Goal: Task Accomplishment & Management: Manage account settings

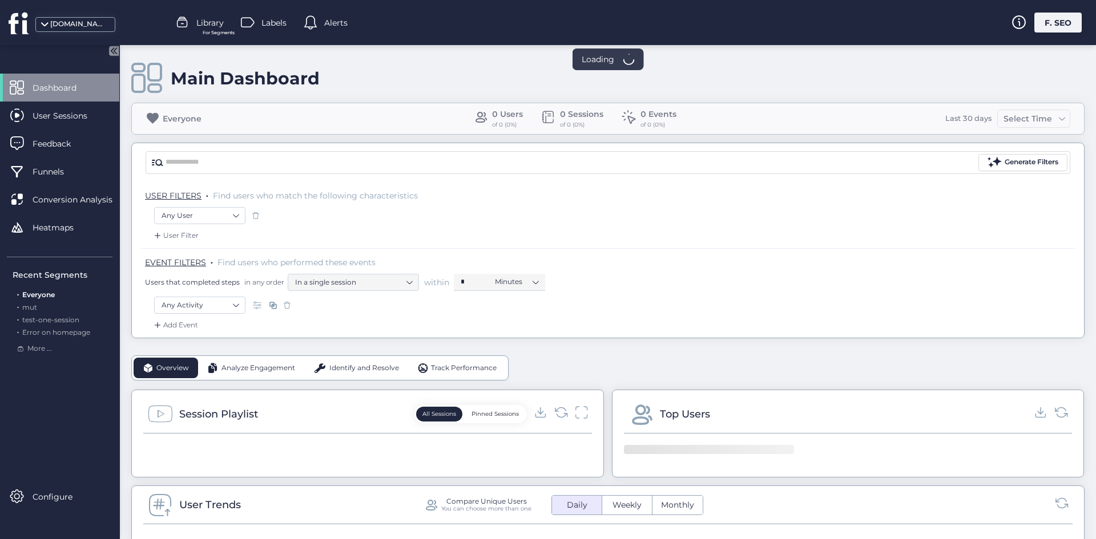
click at [1051, 28] on div "F. SEO" at bounding box center [1057, 23] width 47 height 20
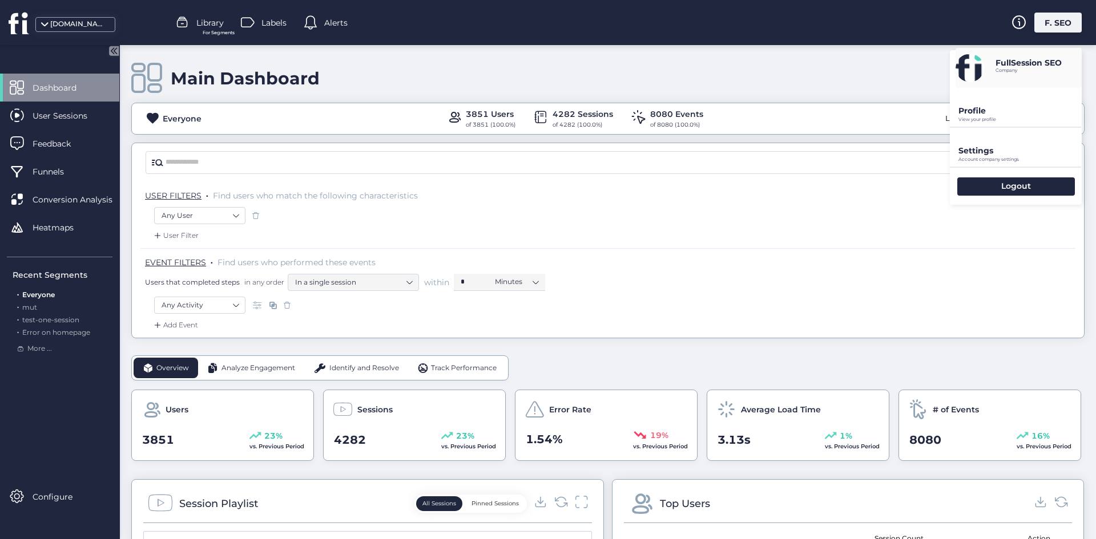
click at [1017, 135] on div "Settings Account company settings" at bounding box center [1015, 147] width 132 height 39
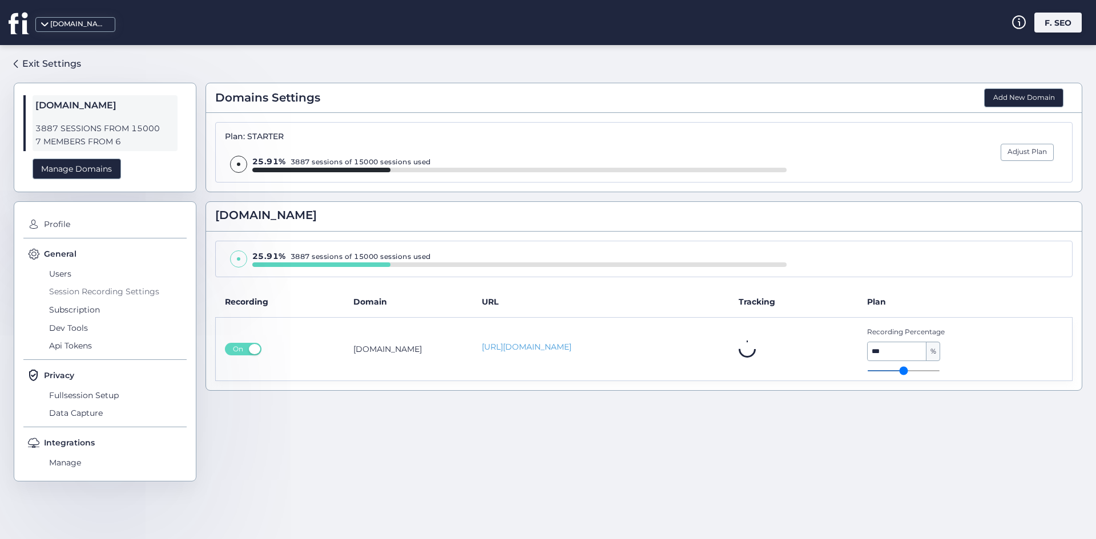
click at [96, 295] on span "Session Recording Settings" at bounding box center [116, 292] width 140 height 18
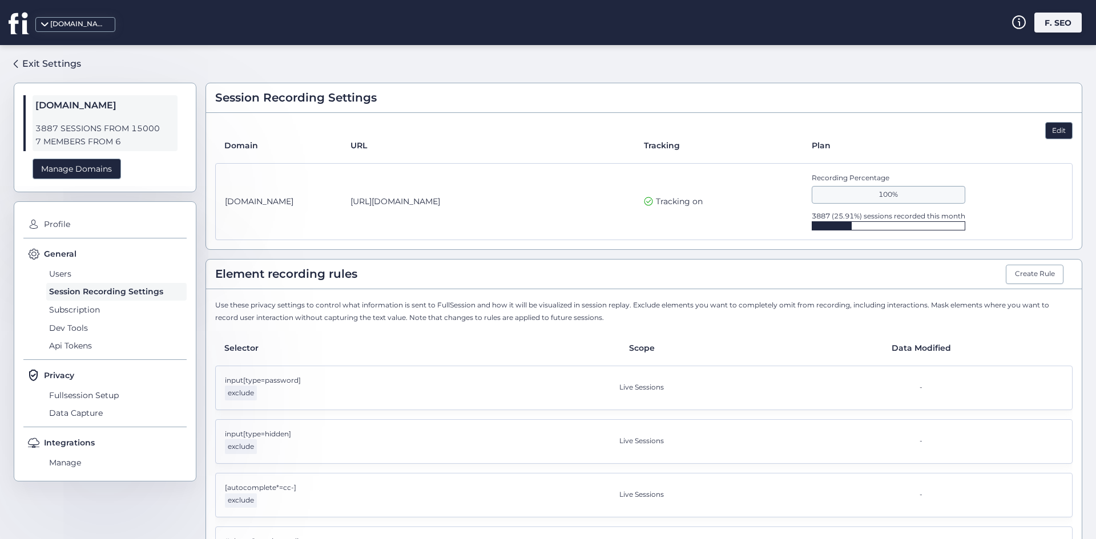
click at [1045, 128] on div "Edit" at bounding box center [1058, 130] width 27 height 17
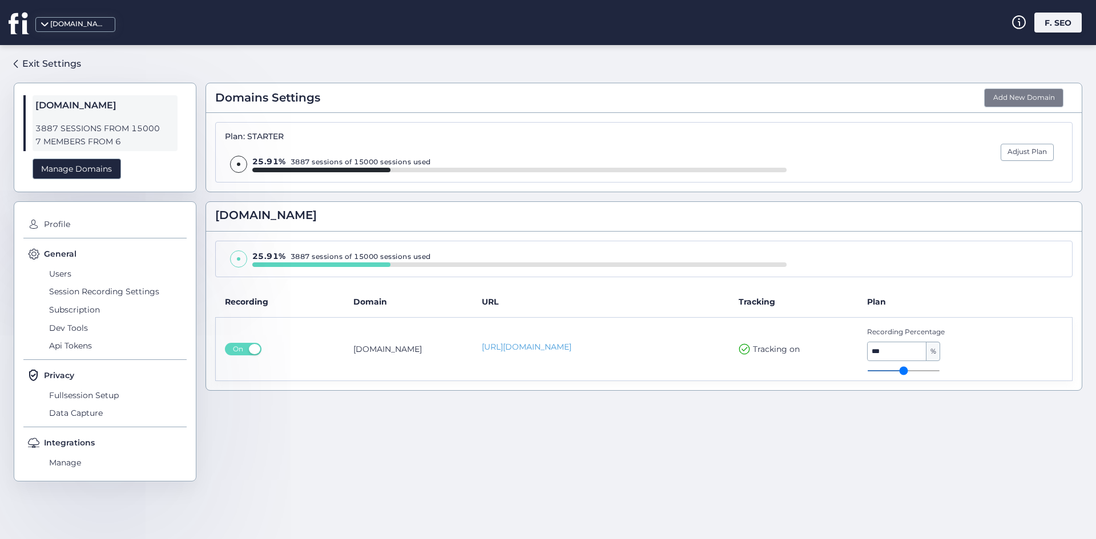
click at [1041, 95] on button "Add New Domain" at bounding box center [1023, 97] width 79 height 19
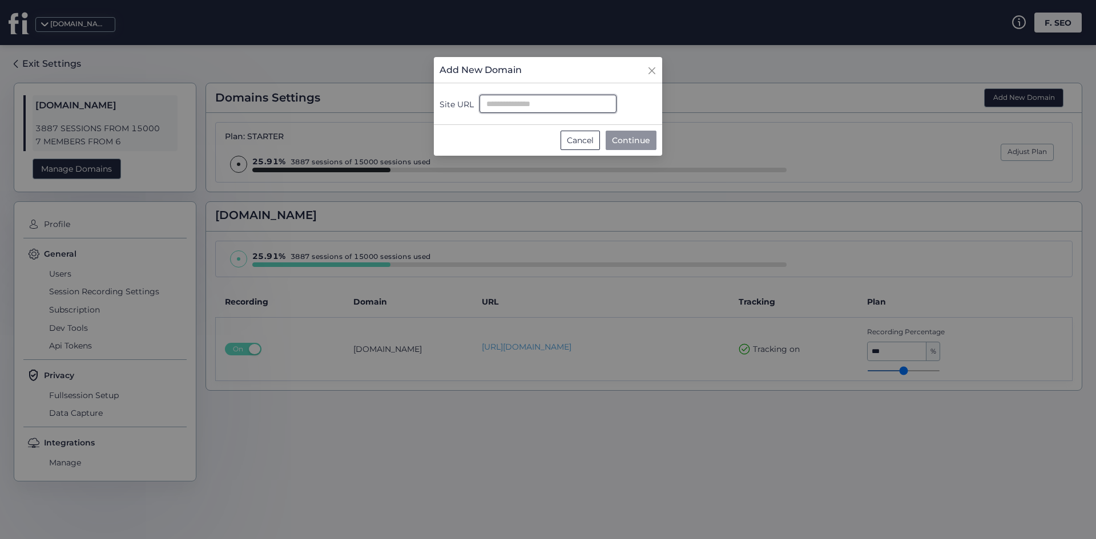
click at [547, 96] on input "Site URL" at bounding box center [547, 104] width 137 height 18
paste input "**********"
type input "**********"
click at [616, 141] on span "Continue" at bounding box center [631, 140] width 38 height 13
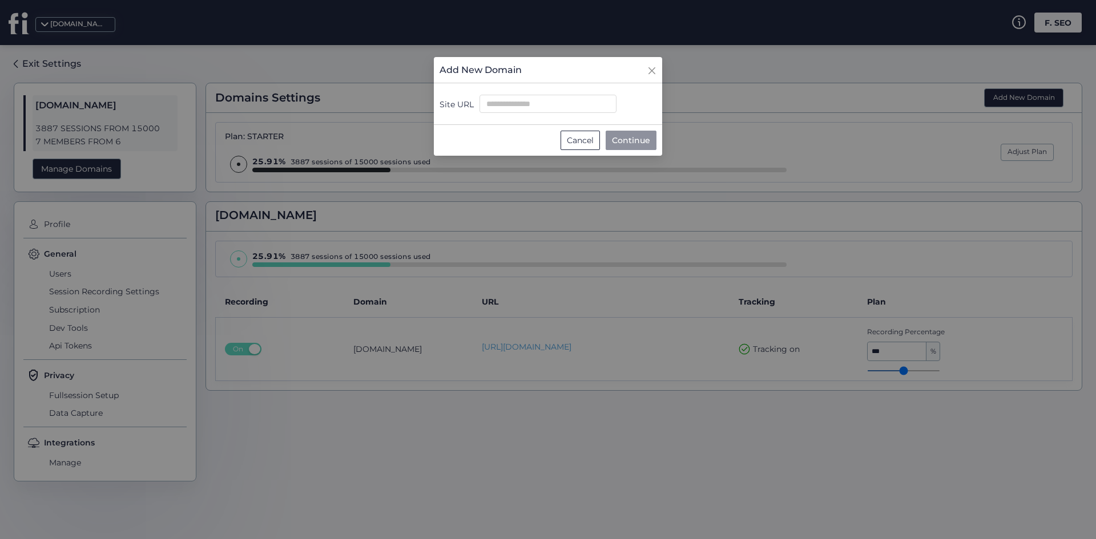
scroll to position [0, 0]
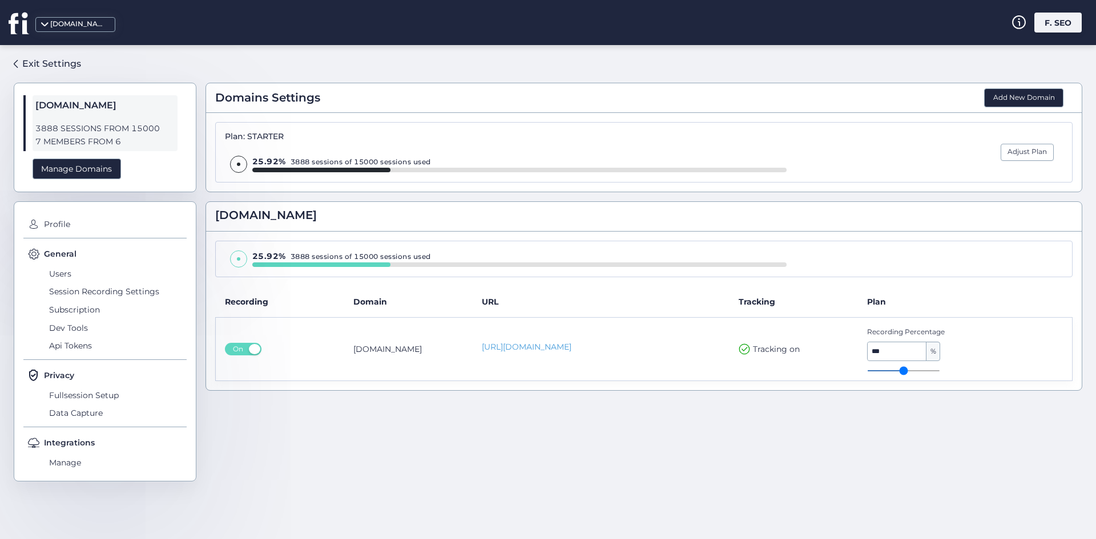
click at [1054, 25] on div "F. SEO" at bounding box center [1057, 23] width 47 height 20
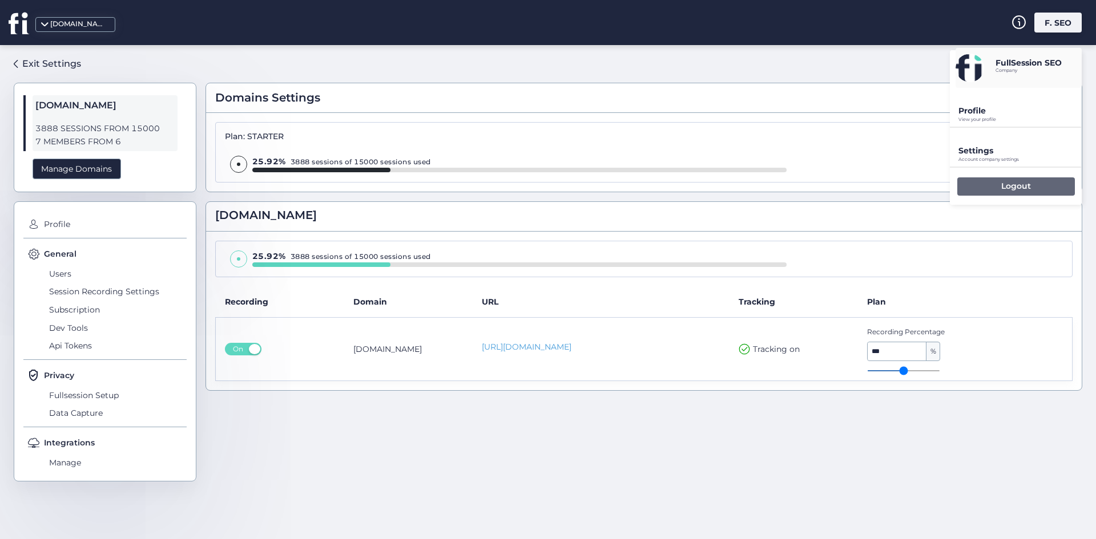
click at [1003, 188] on p "Logout" at bounding box center [1016, 186] width 30 height 10
